Goal: Find specific page/section: Find specific page/section

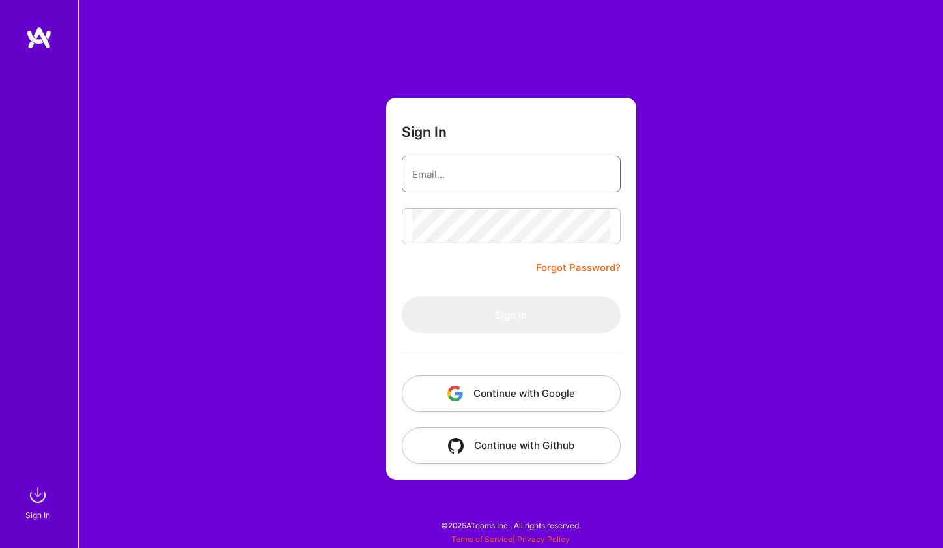
type input "[EMAIL_ADDRESS][DOMAIN_NAME]"
click at [511, 315] on button "Sign In" at bounding box center [511, 314] width 219 height 36
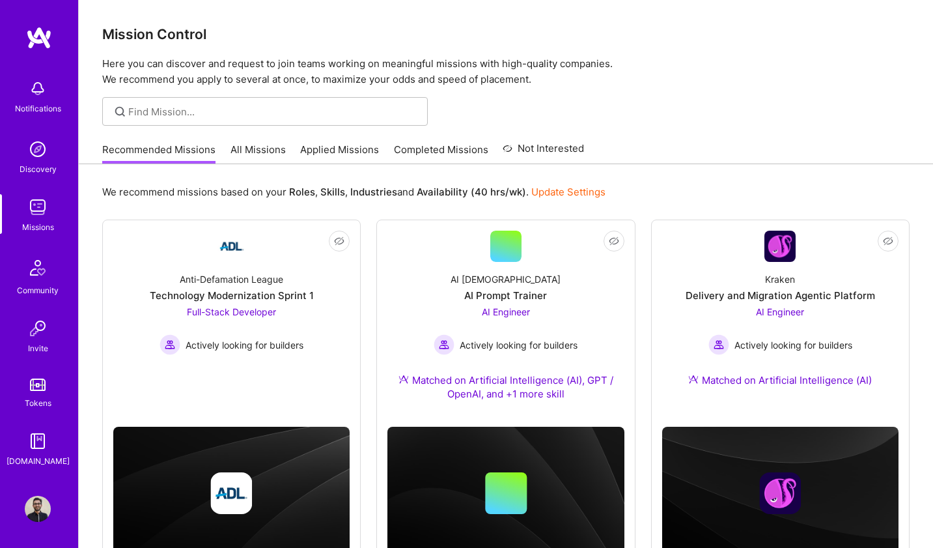
click at [350, 154] on link "Applied Missions" at bounding box center [339, 153] width 79 height 21
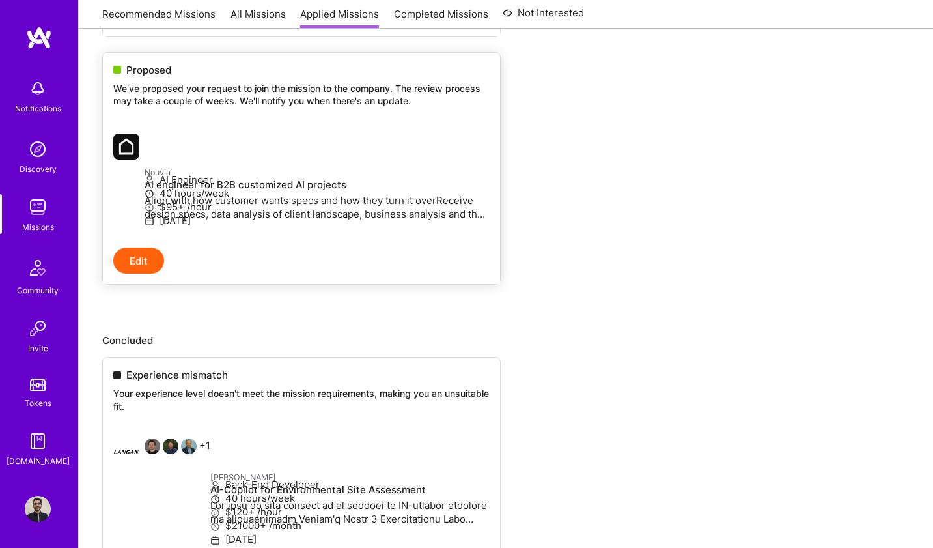
scroll to position [519, 0]
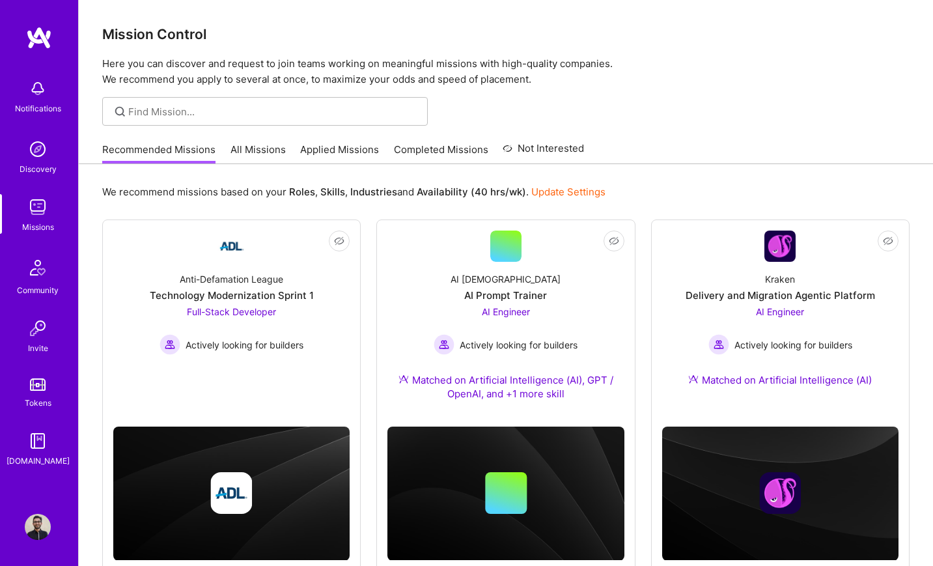
click at [335, 140] on div "Recommended Missions All Missions Applied Missions Completed Missions Not Inter…" at bounding box center [343, 149] width 482 height 28
click at [334, 146] on link "Applied Missions" at bounding box center [339, 153] width 79 height 21
